Goal: Task Accomplishment & Management: Use online tool/utility

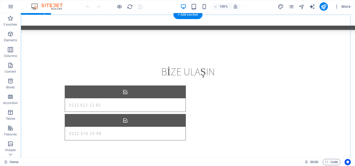
scroll to position [3692, 0]
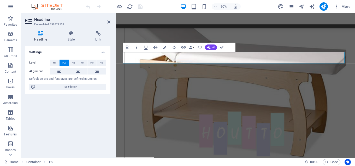
scroll to position [3678, 0]
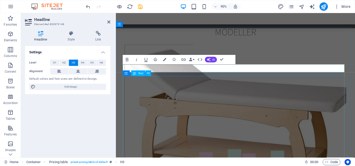
scroll to position [3706, 0]
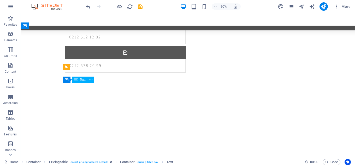
scroll to position [3678, 0]
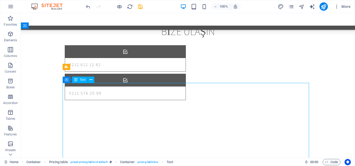
drag, startPoint x: 136, startPoint y: 95, endPoint x: 117, endPoint y: 91, distance: 19.9
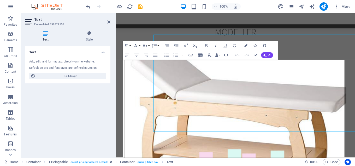
scroll to position [3724, 0]
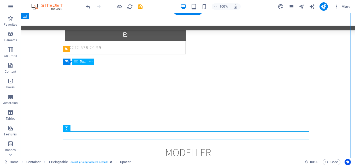
scroll to position [3696, 0]
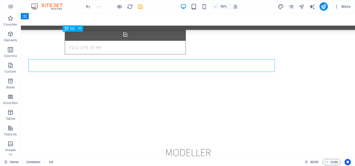
scroll to position [3696, 0]
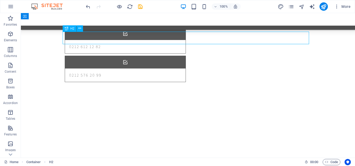
drag, startPoint x: 249, startPoint y: 37, endPoint x: 168, endPoint y: 39, distance: 80.7
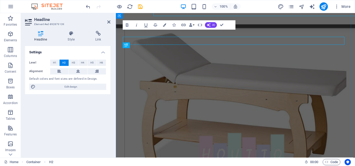
drag, startPoint x: 263, startPoint y: 39, endPoint x: 263, endPoint y: 36, distance: 3.7
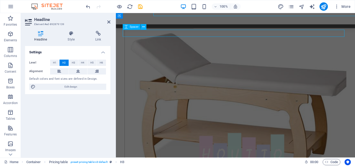
scroll to position [3724, 0]
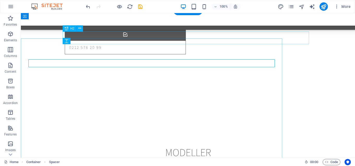
scroll to position [3696, 0]
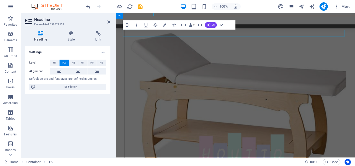
scroll to position [3724, 0]
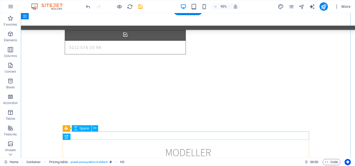
scroll to position [3696, 0]
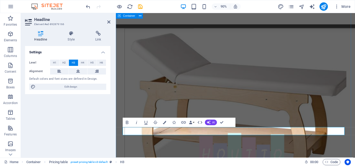
scroll to position [3724, 0]
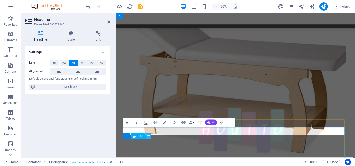
click at [147, 134] on icon at bounding box center [148, 135] width 3 height 5
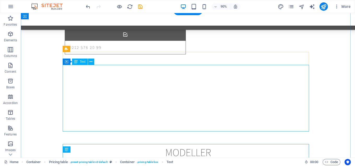
scroll to position [3696, 0]
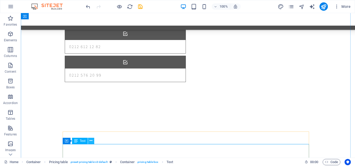
click at [92, 142] on icon at bounding box center [91, 140] width 3 height 5
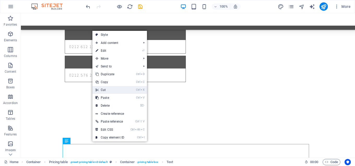
click at [117, 91] on link "Ctrl X Cut" at bounding box center [109, 90] width 35 height 8
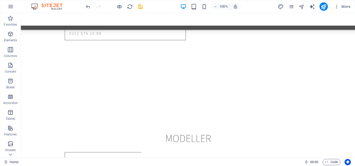
scroll to position [3748, 0]
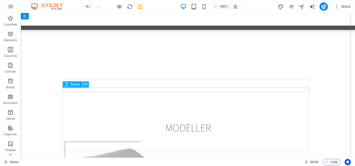
click at [87, 85] on icon at bounding box center [85, 83] width 3 height 5
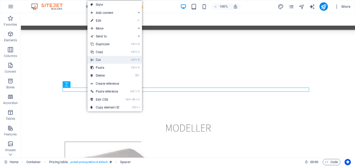
click at [104, 61] on link "Ctrl X Cut" at bounding box center [104, 60] width 35 height 8
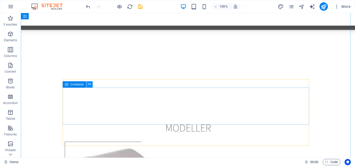
click at [90, 86] on icon at bounding box center [89, 83] width 3 height 5
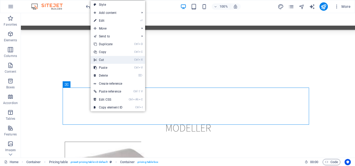
click at [104, 61] on link "Ctrl X Cut" at bounding box center [108, 60] width 35 height 8
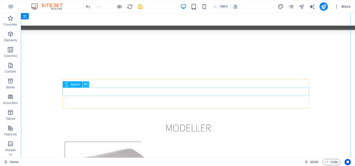
click at [85, 85] on icon at bounding box center [85, 83] width 3 height 5
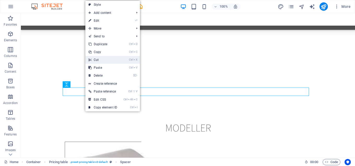
click at [100, 60] on link "Ctrl X Cut" at bounding box center [102, 60] width 35 height 8
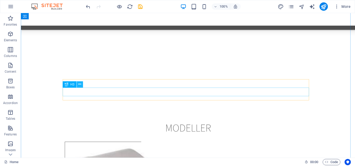
click at [81, 85] on icon at bounding box center [79, 83] width 3 height 5
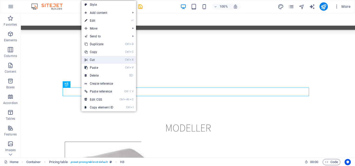
click at [97, 60] on link "Ctrl X Cut" at bounding box center [98, 60] width 35 height 8
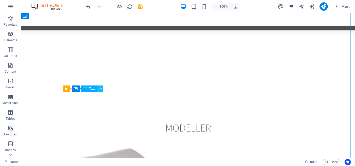
click at [101, 90] on icon at bounding box center [100, 88] width 3 height 5
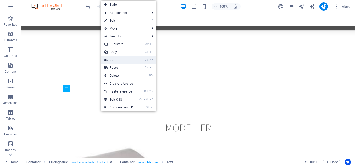
click at [119, 61] on link "Ctrl X Cut" at bounding box center [118, 60] width 35 height 8
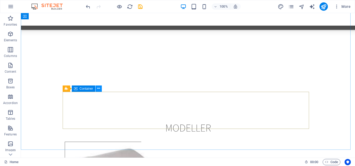
click at [100, 88] on icon at bounding box center [98, 88] width 3 height 5
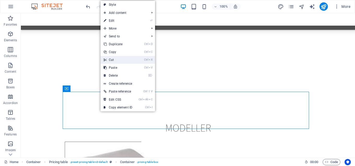
click at [114, 60] on link "Ctrl X Cut" at bounding box center [117, 60] width 35 height 8
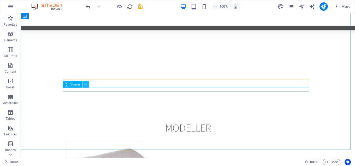
click at [86, 85] on icon at bounding box center [85, 83] width 3 height 5
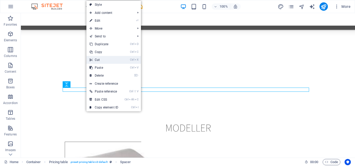
click at [103, 63] on link "Ctrl X Cut" at bounding box center [103, 60] width 35 height 8
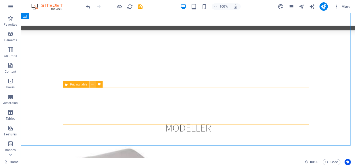
click at [93, 86] on icon at bounding box center [92, 83] width 3 height 5
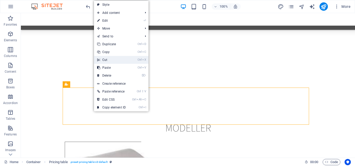
click at [111, 57] on link "Ctrl X Cut" at bounding box center [111, 60] width 35 height 8
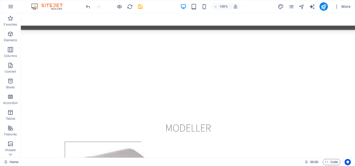
scroll to position [3840, 0]
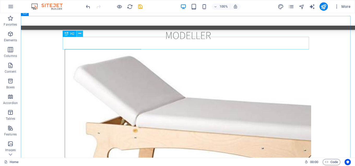
click at [81, 35] on icon at bounding box center [79, 33] width 3 height 5
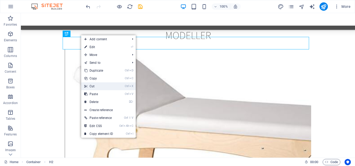
click at [92, 85] on link "Ctrl X Cut" at bounding box center [98, 86] width 35 height 8
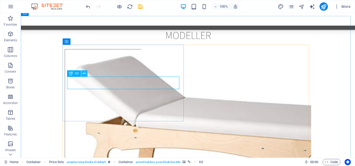
click at [86, 74] on icon at bounding box center [84, 73] width 3 height 5
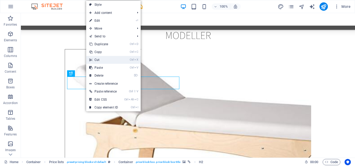
click at [100, 60] on link "Ctrl X Cut" at bounding box center [103, 60] width 35 height 8
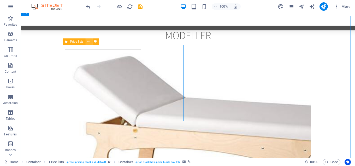
click at [90, 43] on icon at bounding box center [88, 41] width 3 height 5
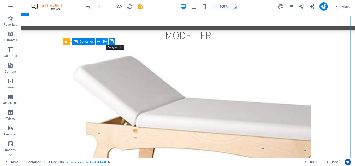
click at [106, 42] on icon at bounding box center [105, 41] width 4 height 5
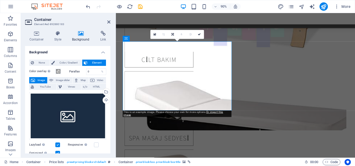
scroll to position [3868, 0]
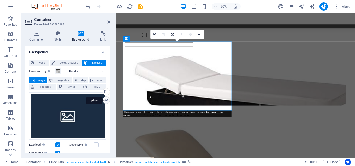
click at [104, 100] on div "Upload" at bounding box center [106, 101] width 8 height 8
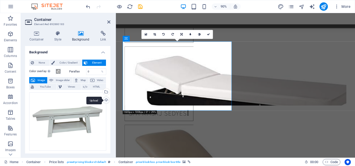
click at [105, 100] on div "Upload" at bounding box center [106, 101] width 8 height 8
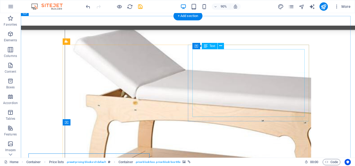
scroll to position [3840, 0]
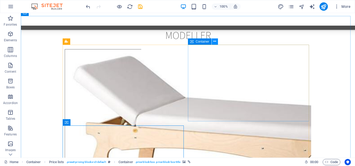
click at [217, 42] on button at bounding box center [215, 41] width 6 height 6
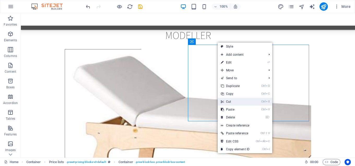
click at [235, 100] on link "Ctrl X Cut" at bounding box center [235, 102] width 35 height 8
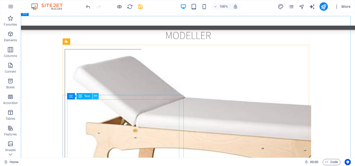
click at [95, 96] on icon at bounding box center [95, 95] width 3 height 5
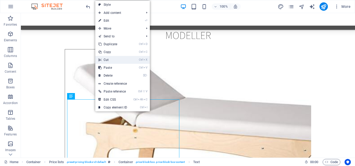
click at [117, 57] on link "Ctrl X Cut" at bounding box center [112, 60] width 35 height 8
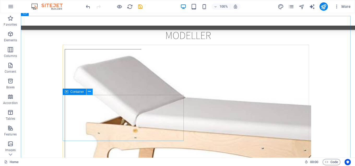
click at [90, 92] on icon at bounding box center [89, 91] width 3 height 5
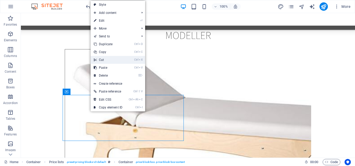
click at [104, 61] on link "Ctrl X Cut" at bounding box center [108, 60] width 35 height 8
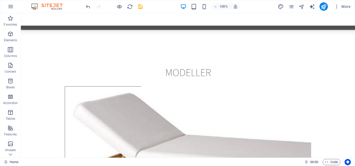
scroll to position [3846, 0]
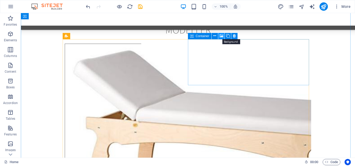
click at [223, 36] on icon at bounding box center [221, 35] width 4 height 5
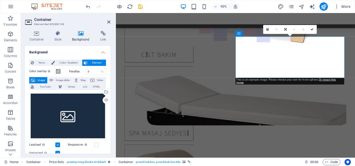
scroll to position [3874, 0]
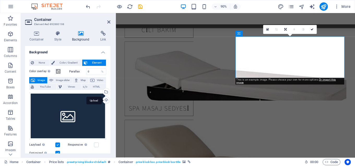
click at [105, 101] on div "Upload" at bounding box center [106, 101] width 8 height 8
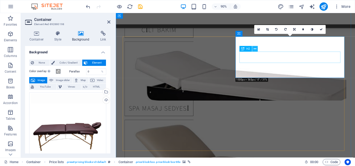
click at [256, 48] on icon at bounding box center [255, 48] width 3 height 5
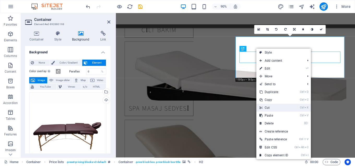
click at [269, 105] on link "Ctrl X Cut" at bounding box center [273, 108] width 35 height 8
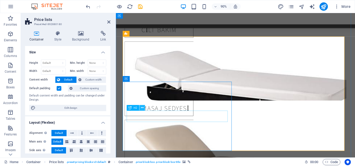
click at [143, 109] on icon at bounding box center [142, 107] width 3 height 5
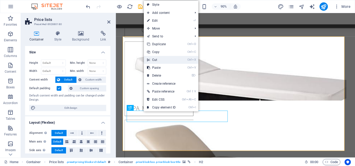
click at [161, 58] on link "Ctrl X Cut" at bounding box center [161, 60] width 35 height 8
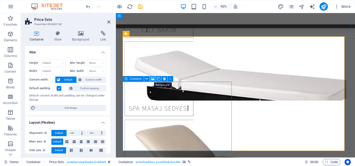
click at [153, 80] on icon at bounding box center [153, 78] width 4 height 5
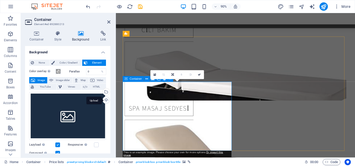
click at [104, 99] on div "Upload" at bounding box center [106, 101] width 8 height 8
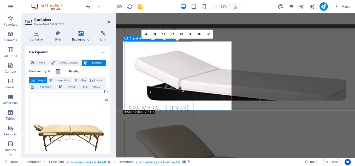
scroll to position [3919, 0]
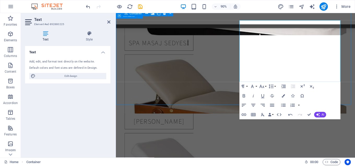
scroll to position [3919, 0]
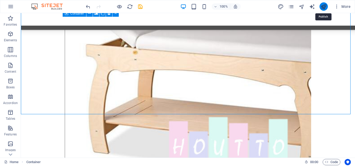
click at [325, 6] on icon "publish" at bounding box center [323, 7] width 6 height 6
checkbox input "false"
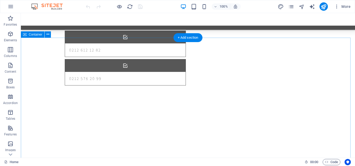
scroll to position [3819, 0]
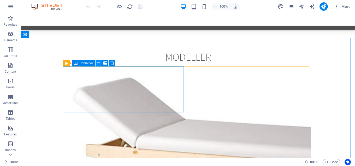
click at [98, 63] on icon at bounding box center [98, 62] width 3 height 5
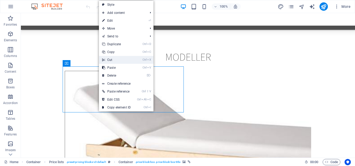
click at [106, 58] on link "Ctrl X Cut" at bounding box center [116, 60] width 35 height 8
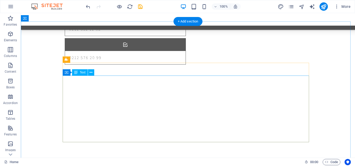
scroll to position [3685, 0]
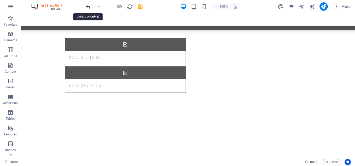
click at [90, 8] on icon "undo" at bounding box center [88, 7] width 6 height 6
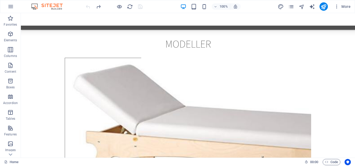
scroll to position [3846, 0]
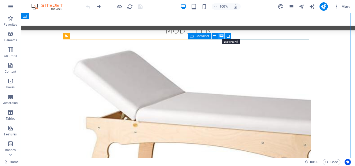
click at [221, 37] on icon at bounding box center [221, 35] width 4 height 5
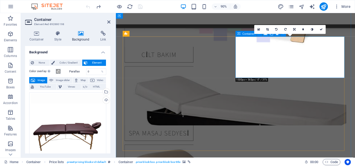
scroll to position [3874, 0]
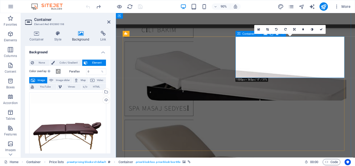
click at [109, 20] on icon at bounding box center [108, 22] width 3 height 4
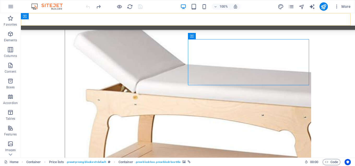
scroll to position [3846, 0]
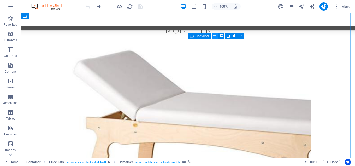
click at [216, 36] on icon at bounding box center [214, 35] width 3 height 5
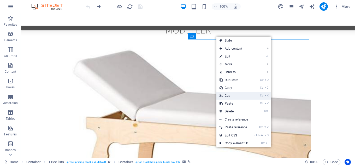
click at [244, 94] on link "Ctrl X Cut" at bounding box center [233, 96] width 35 height 8
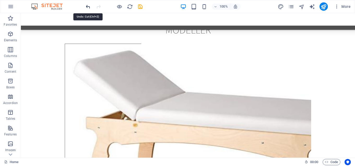
click at [89, 6] on icon "undo" at bounding box center [88, 7] width 6 height 6
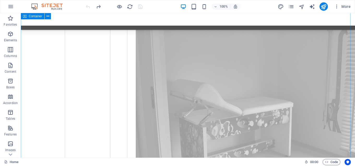
scroll to position [6869, 0]
